Goal: Task Accomplishment & Management: Manage account settings

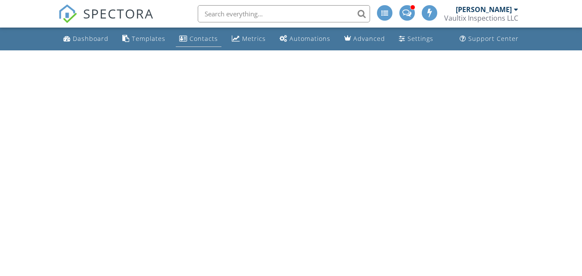
click at [196, 36] on div "Contacts" at bounding box center [203, 38] width 28 height 8
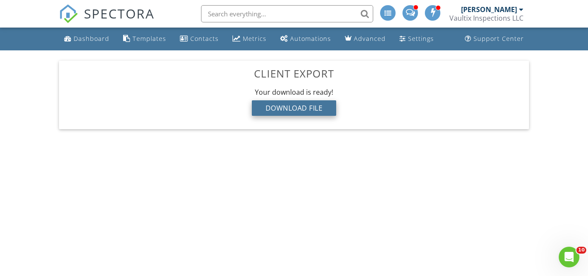
click at [274, 103] on div "Download File" at bounding box center [294, 107] width 85 height 15
click at [294, 105] on div "Download File" at bounding box center [294, 107] width 85 height 15
click at [511, 12] on div "[PERSON_NAME]" at bounding box center [489, 9] width 56 height 9
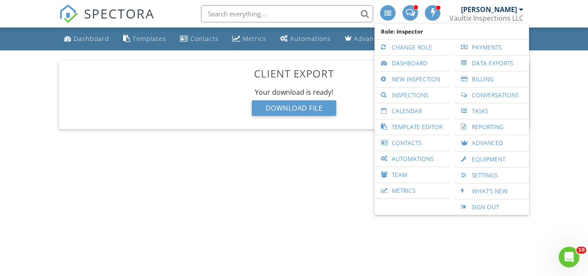
click at [479, 206] on link "Sign Out" at bounding box center [492, 206] width 66 height 15
